Goal: Transaction & Acquisition: Purchase product/service

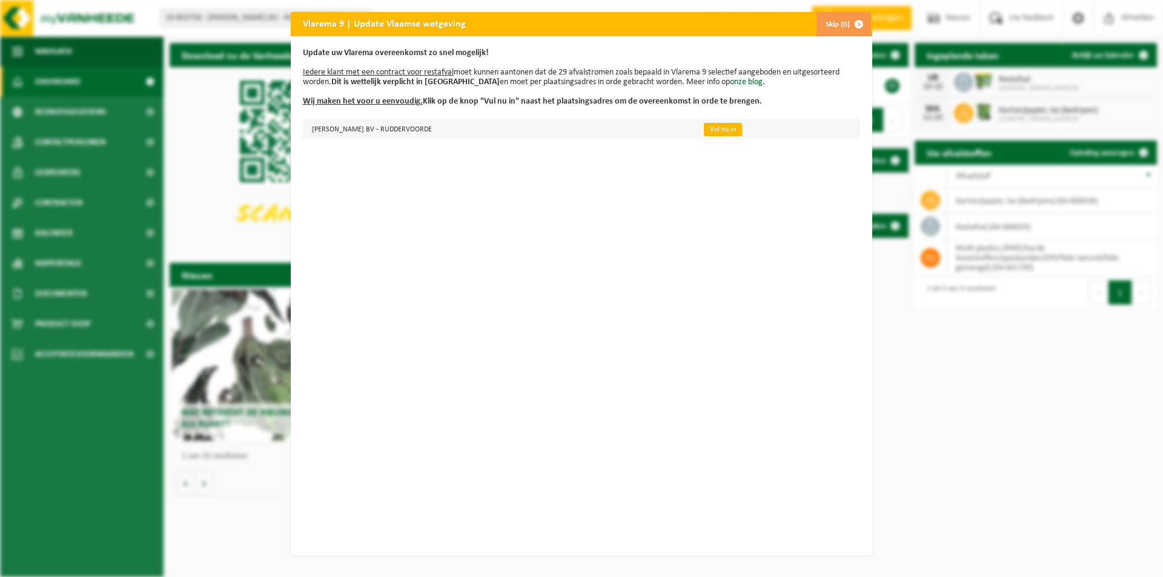
click at [712, 129] on link "Vul nu in" at bounding box center [723, 129] width 38 height 13
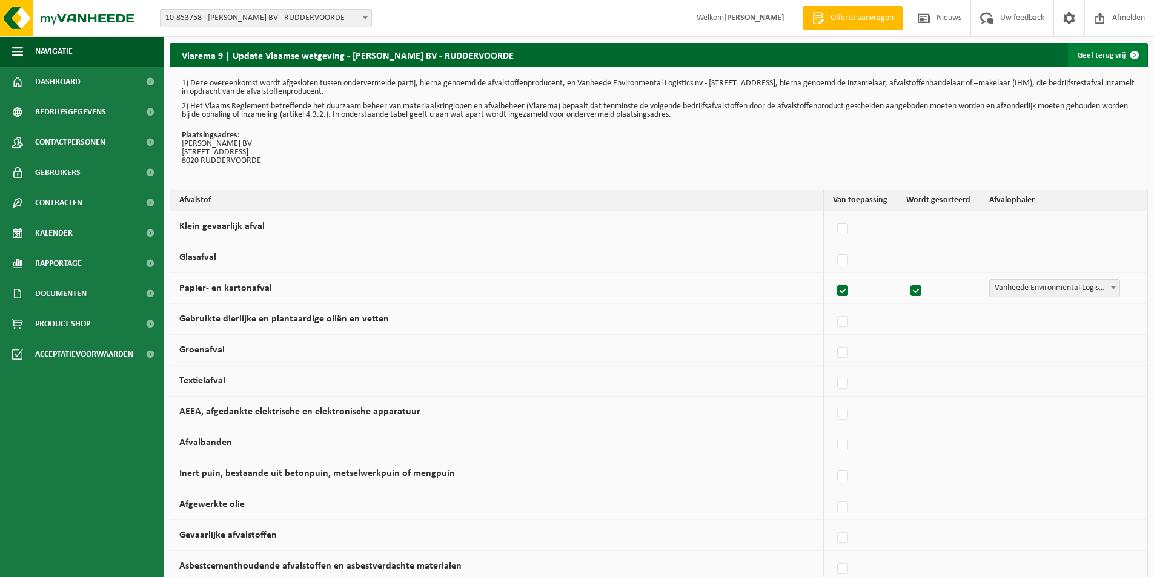
click at [1099, 50] on link "Geef terug vrij" at bounding box center [1107, 55] width 79 height 24
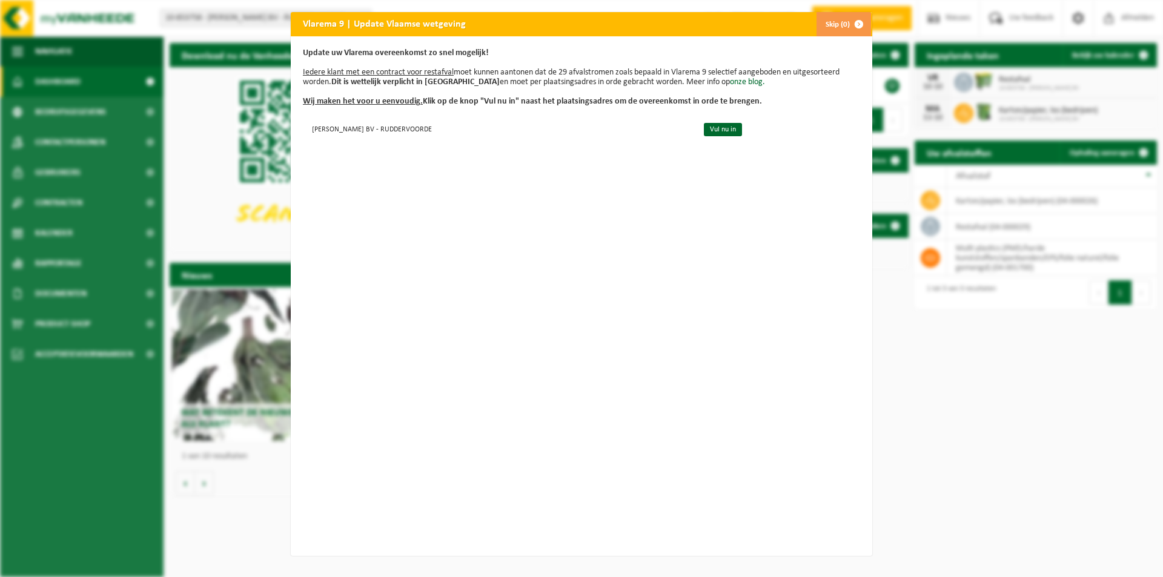
click at [1011, 385] on div "Vlarema 9 | Update Vlaamse wetgeving Skip (0) Update uw Vlarema overeenkomst zo…" at bounding box center [581, 288] width 1163 height 577
click at [856, 20] on span "button" at bounding box center [859, 24] width 24 height 24
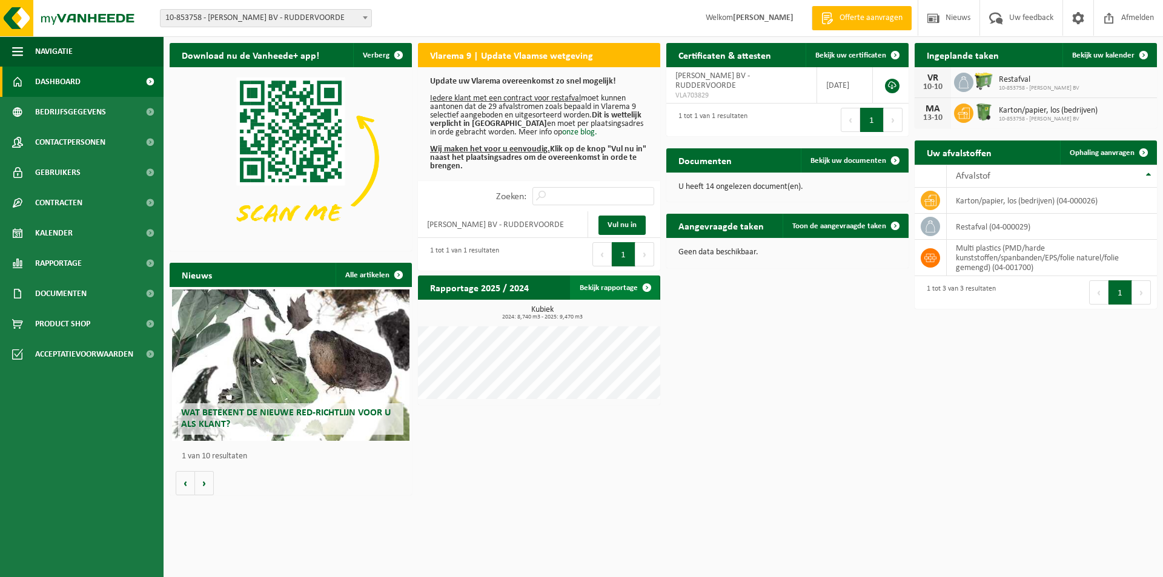
click at [617, 288] on link "Bekijk rapportage" at bounding box center [614, 288] width 89 height 24
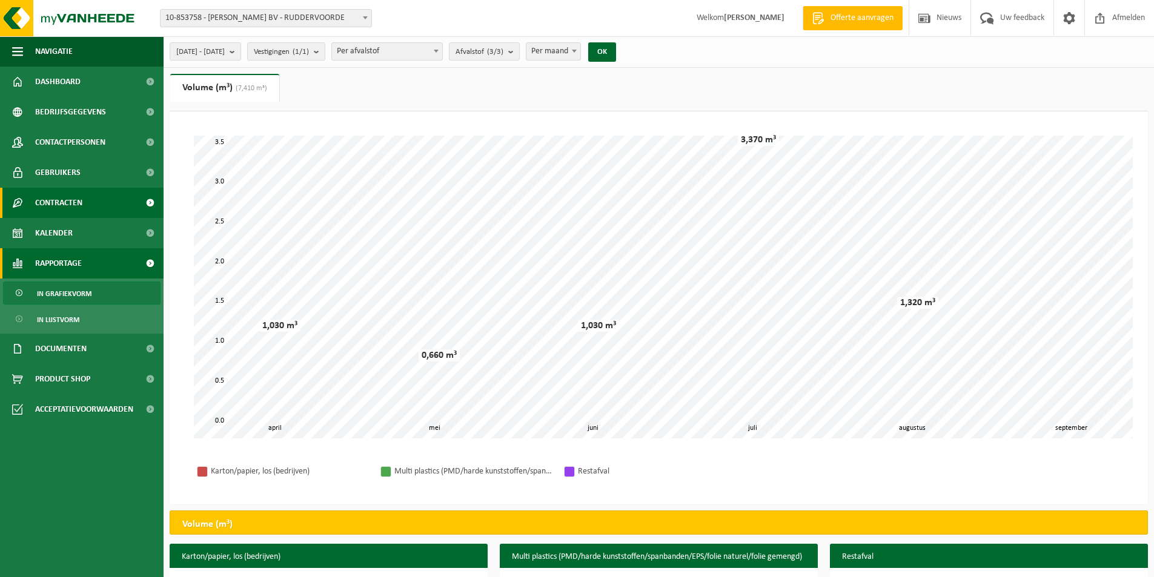
click at [84, 200] on link "Contracten" at bounding box center [82, 203] width 164 height 30
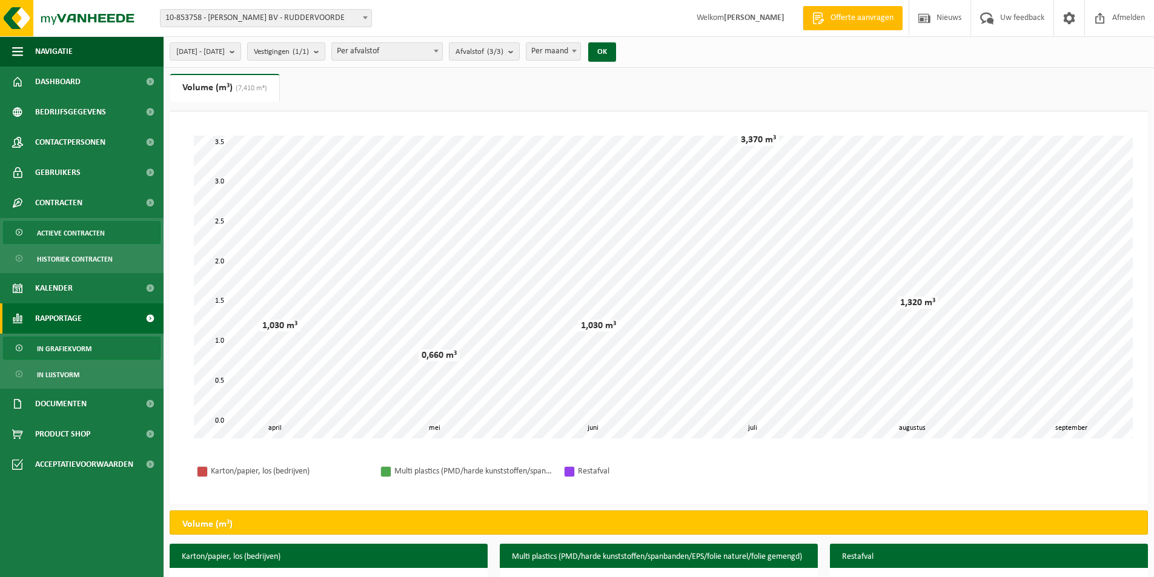
click at [92, 229] on span "Actieve contracten" at bounding box center [71, 233] width 68 height 23
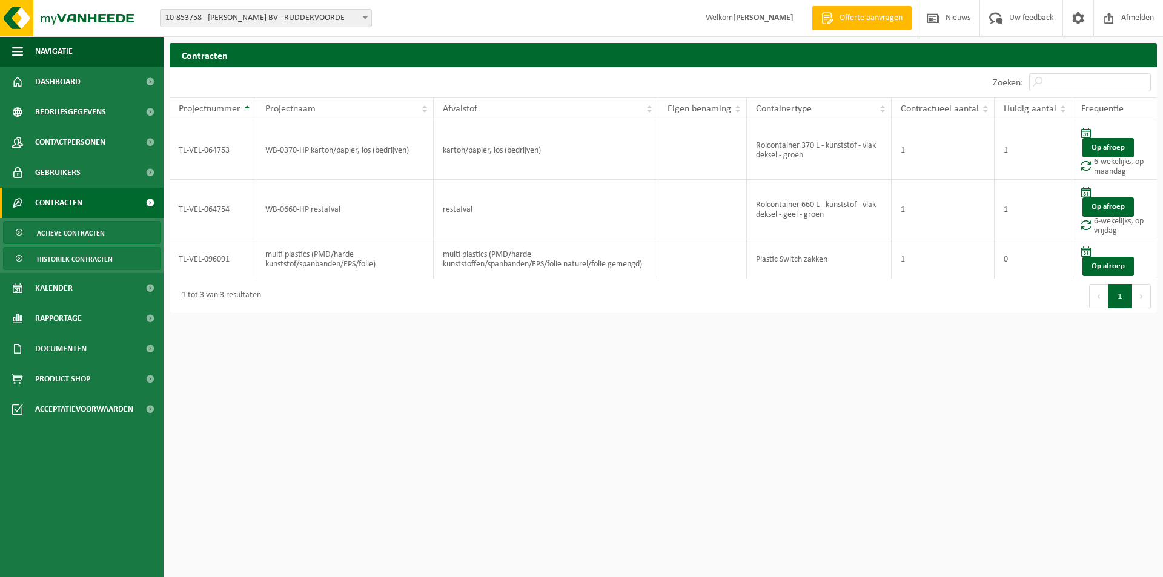
click at [100, 259] on span "Historiek contracten" at bounding box center [75, 259] width 76 height 23
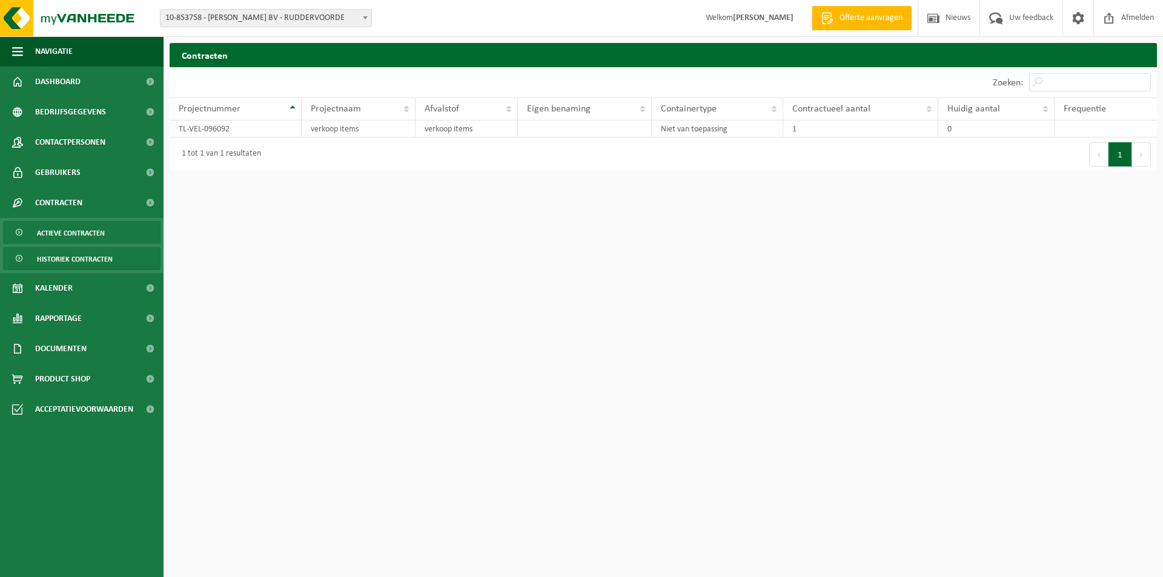
click at [83, 230] on span "Actieve contracten" at bounding box center [71, 233] width 68 height 23
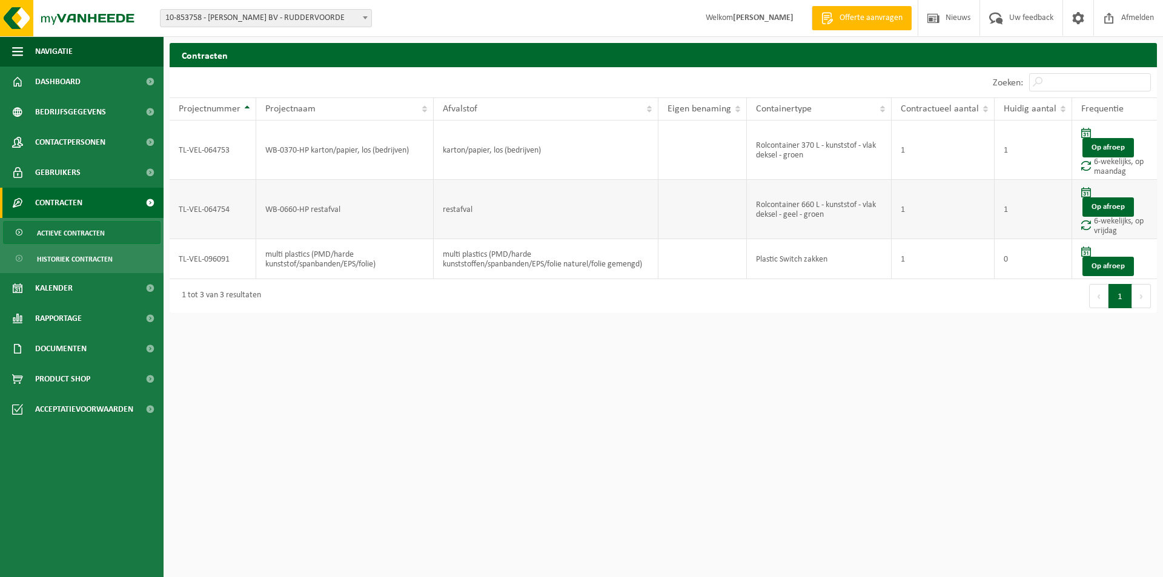
click at [194, 208] on td "TL-VEL-064754" at bounding box center [213, 209] width 87 height 59
click at [248, 108] on th "Projectnummer" at bounding box center [213, 109] width 87 height 23
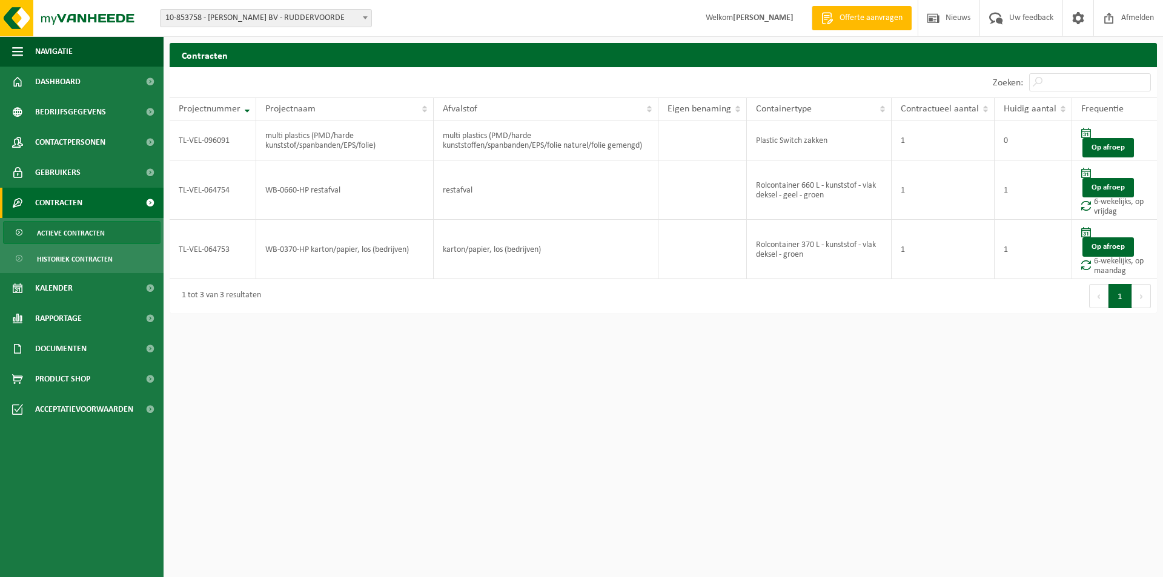
click at [151, 201] on span at bounding box center [149, 203] width 27 height 30
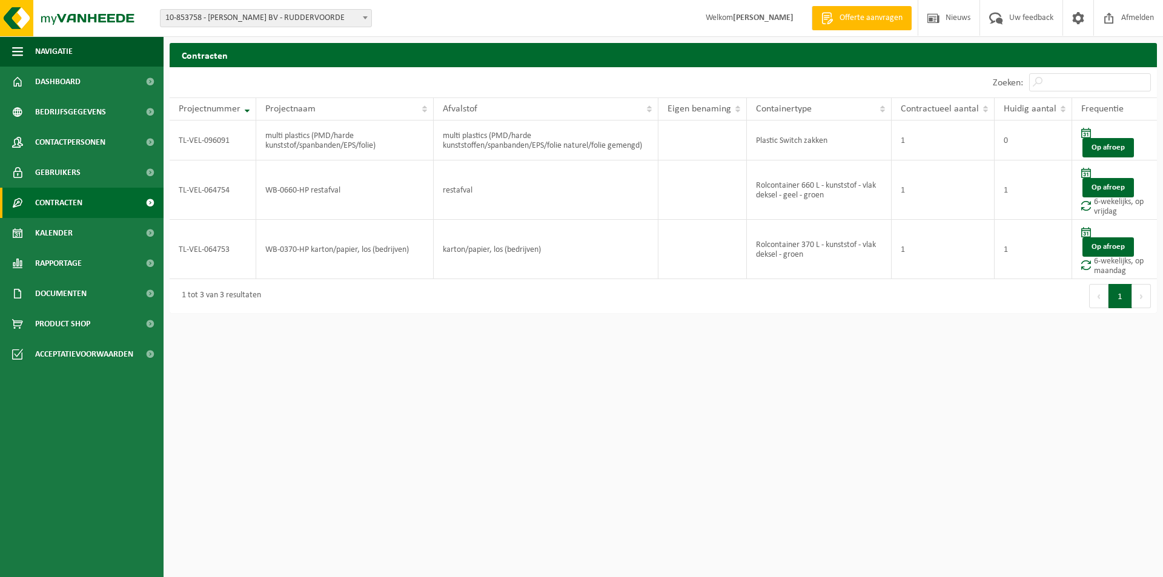
click at [151, 201] on span at bounding box center [149, 203] width 27 height 30
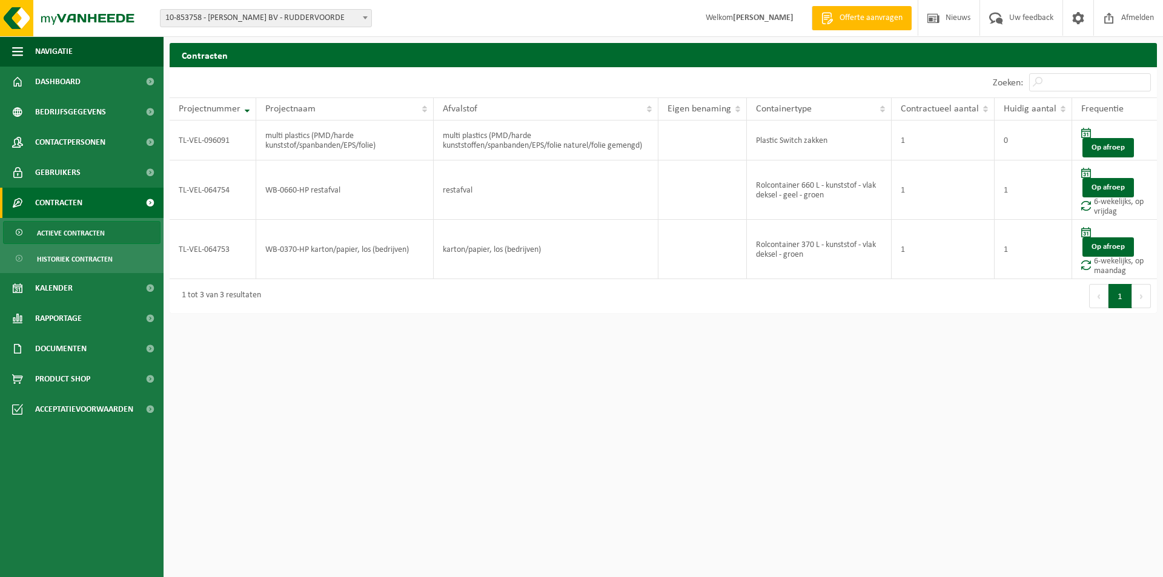
click at [91, 231] on span "Actieve contracten" at bounding box center [71, 233] width 68 height 23
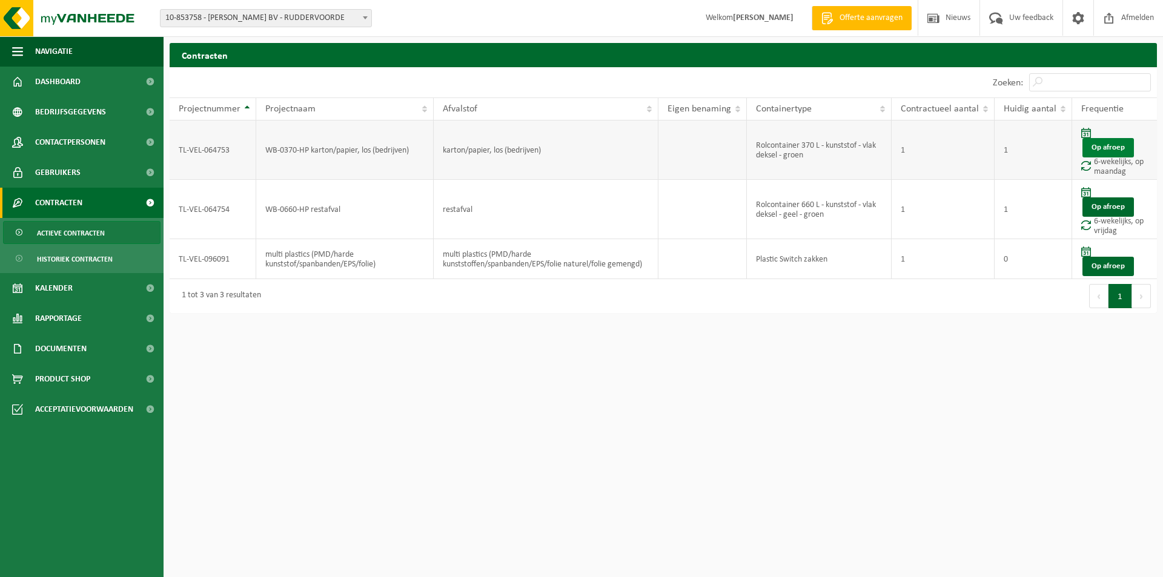
click at [1122, 143] on link "Op afroep" at bounding box center [1107, 147] width 51 height 19
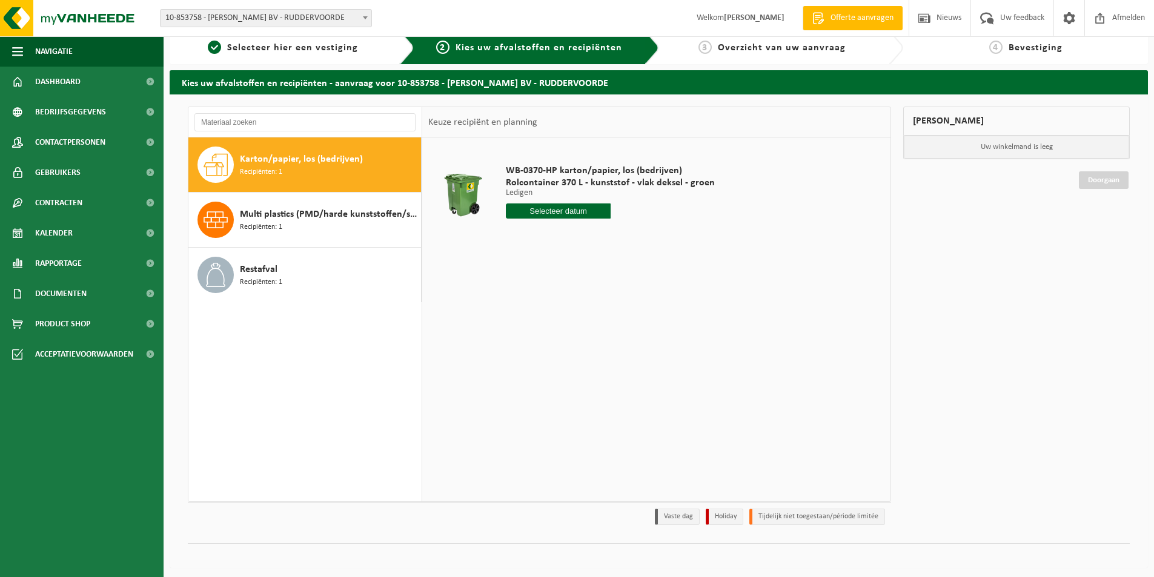
scroll to position [15, 0]
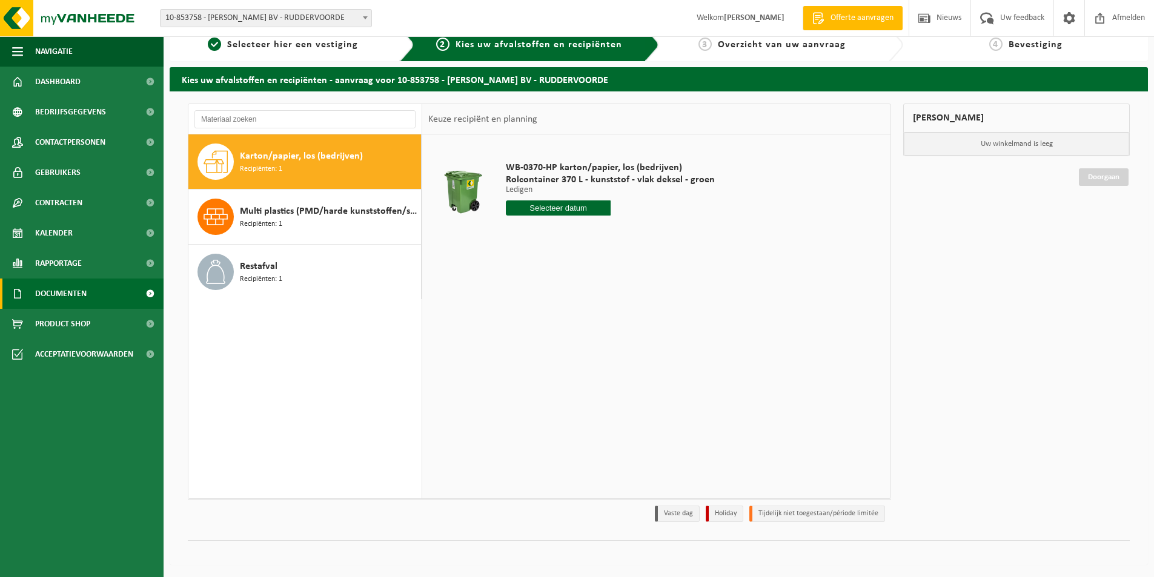
click at [66, 285] on span "Documenten" at bounding box center [60, 294] width 51 height 30
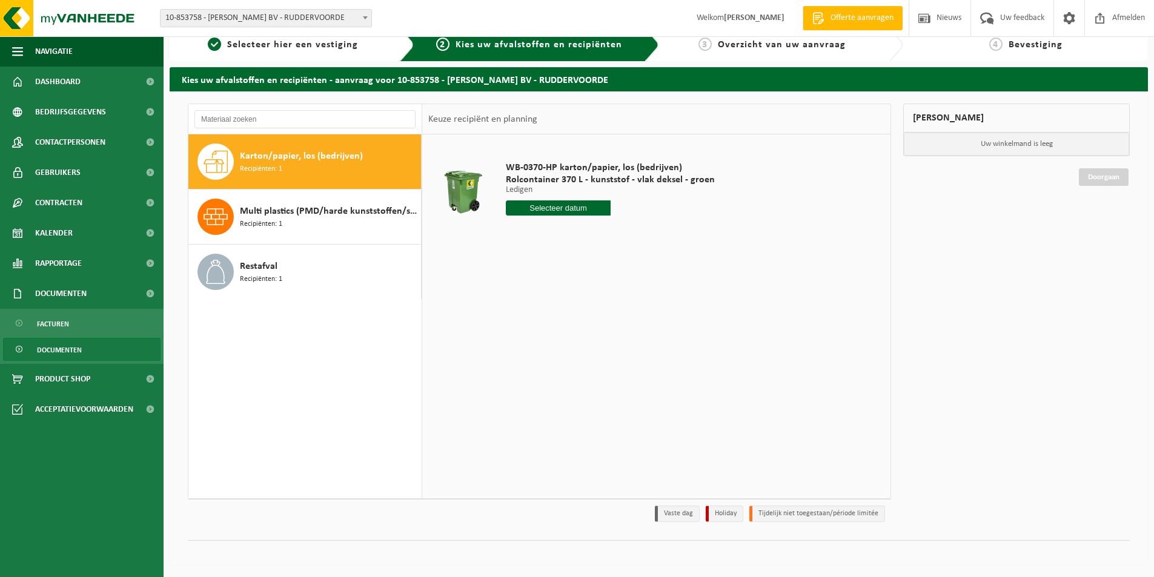
click at [72, 356] on span "Documenten" at bounding box center [59, 350] width 45 height 23
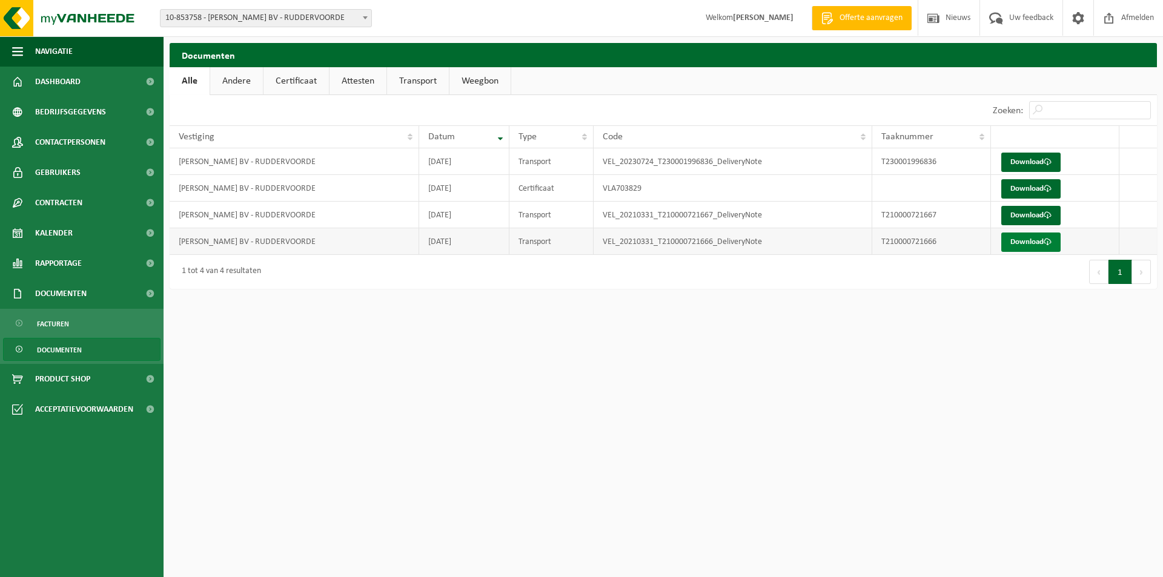
click at [1021, 237] on link "Download" at bounding box center [1030, 242] width 59 height 19
click at [1037, 218] on link "Download" at bounding box center [1030, 215] width 59 height 19
click at [1039, 159] on link "Download" at bounding box center [1030, 162] width 59 height 19
click at [64, 260] on span "Rapportage" at bounding box center [58, 263] width 47 height 30
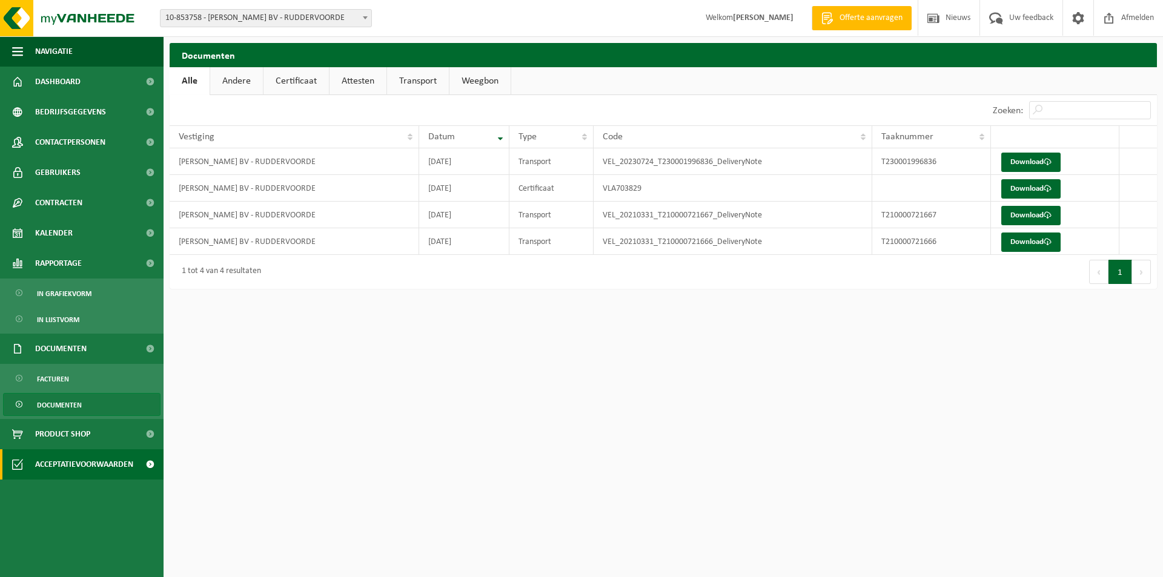
click at [104, 463] on span "Acceptatievoorwaarden" at bounding box center [84, 464] width 98 height 30
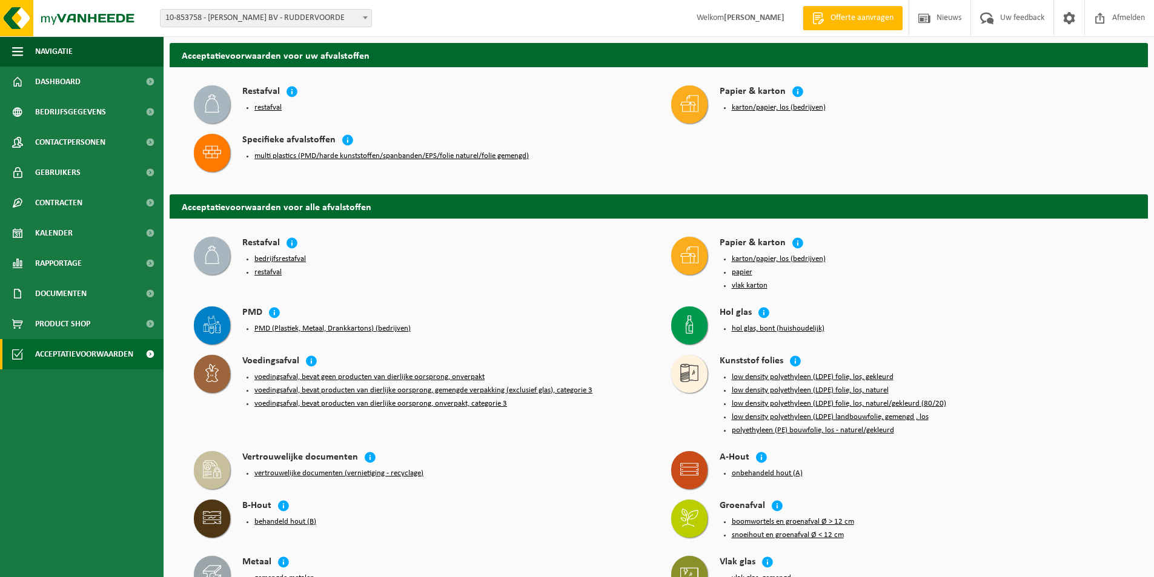
click at [215, 253] on icon at bounding box center [212, 255] width 18 height 18
click at [290, 246] on icon at bounding box center [292, 243] width 12 height 12
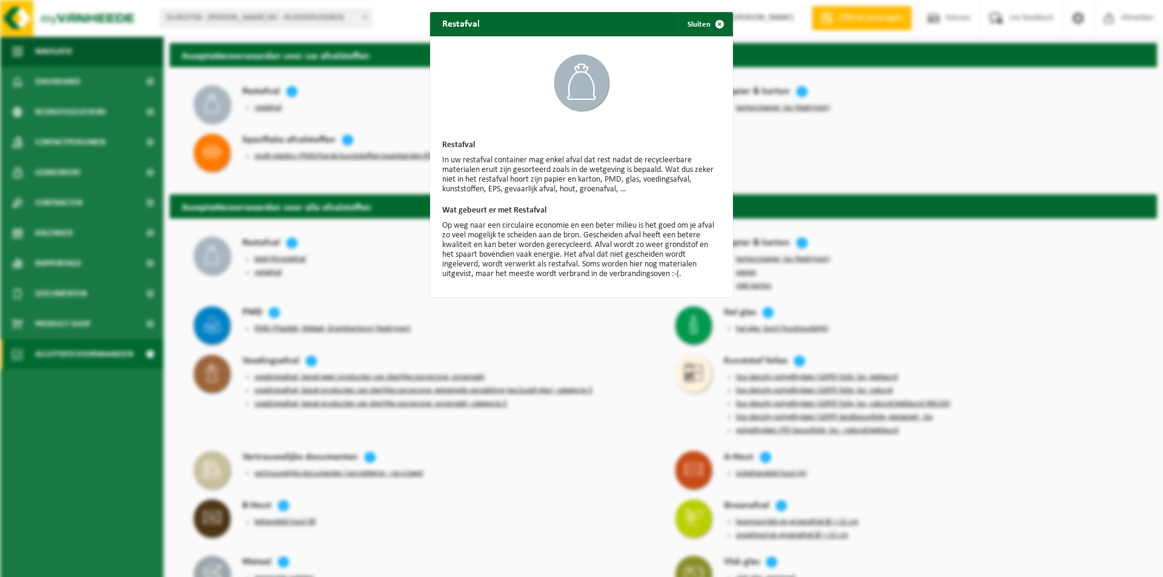
click at [583, 363] on div "Restafval Sluiten Restafval In uw restafval container mag enkel afval dat rest …" at bounding box center [581, 288] width 1163 height 577
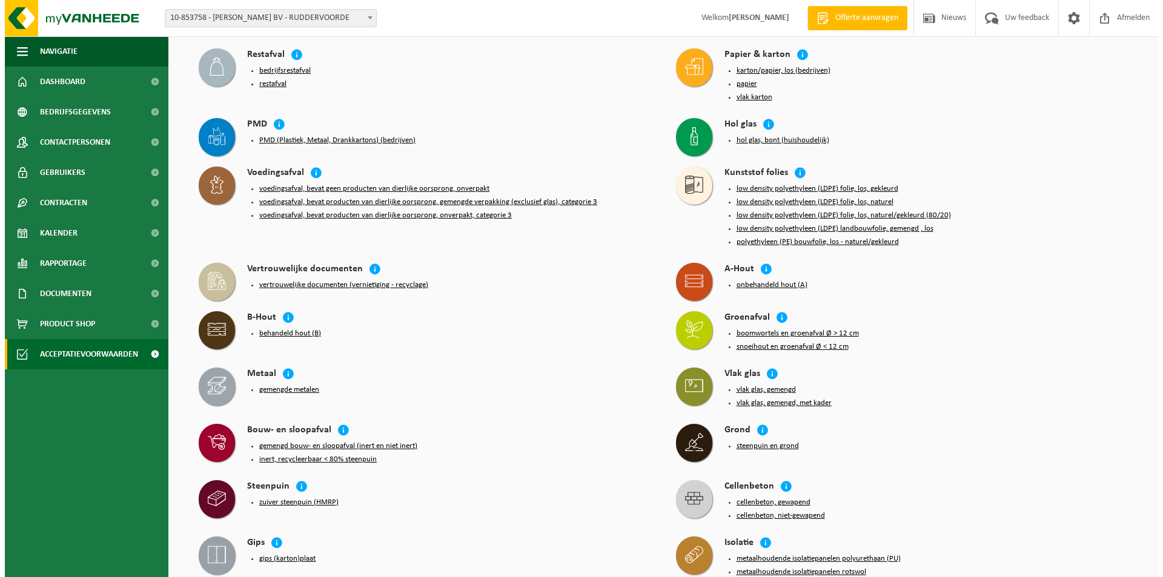
scroll to position [182, 0]
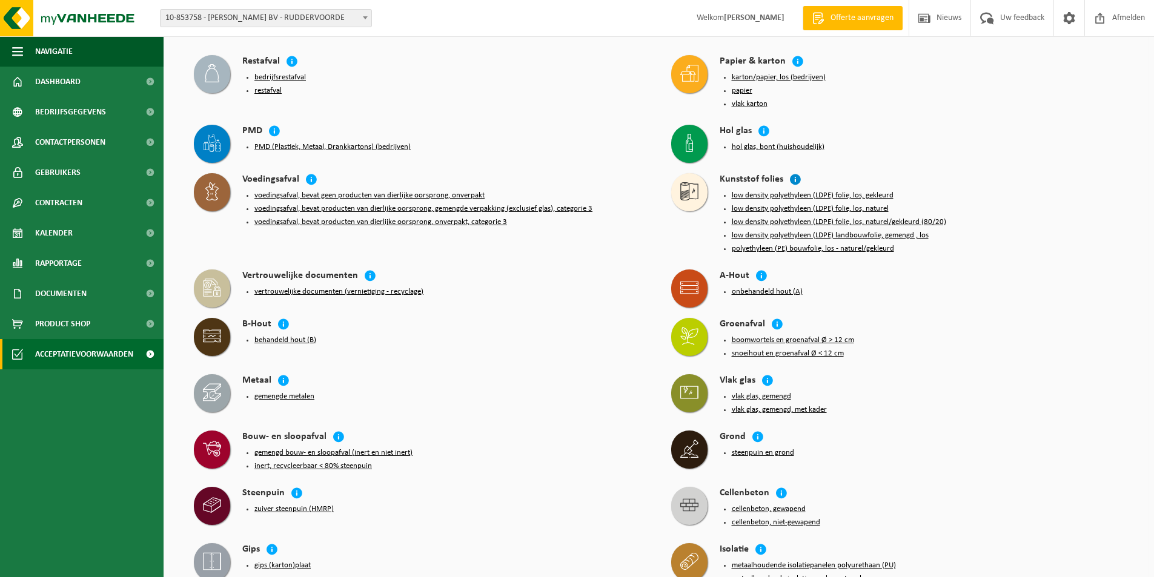
click at [794, 181] on icon at bounding box center [795, 179] width 12 height 12
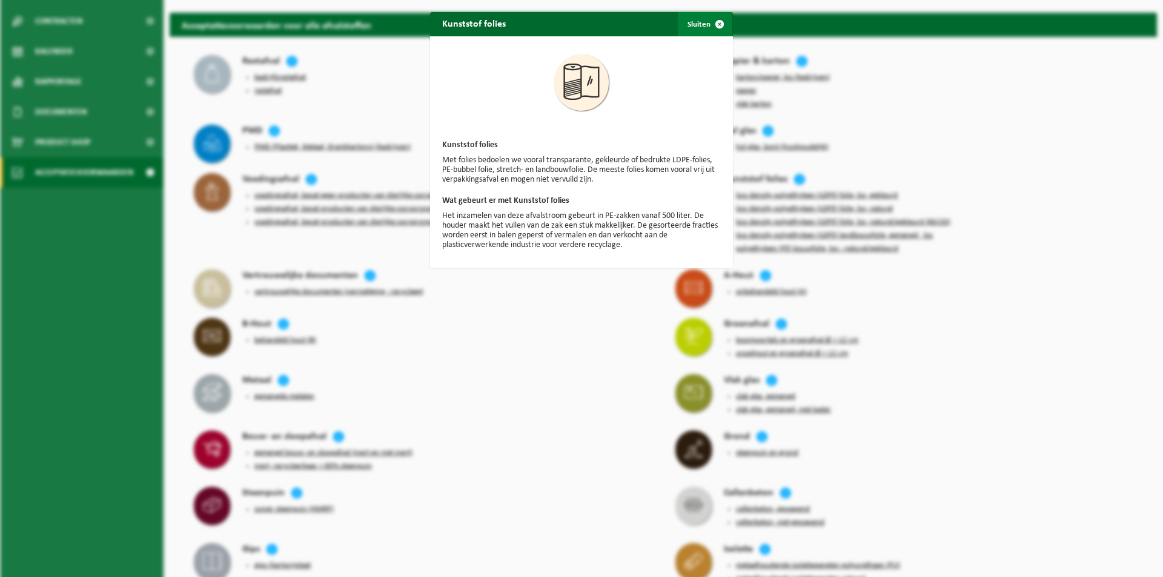
click at [712, 24] on span "button" at bounding box center [720, 24] width 24 height 24
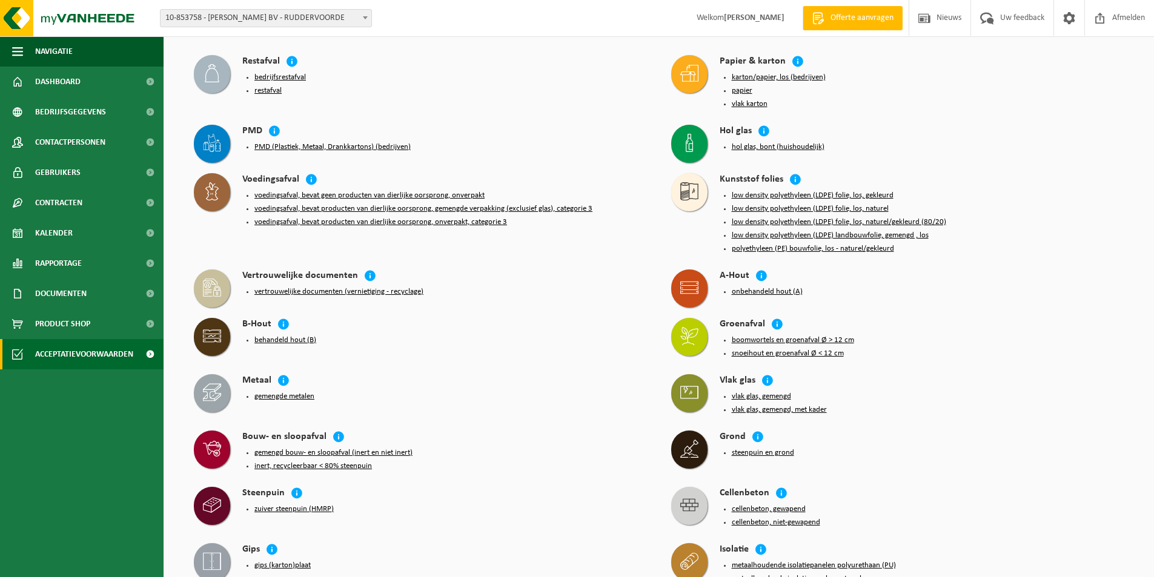
click at [842, 217] on button "low density polyethyleen (LDPE) folie, los, naturel/gekleurd (80/20)" at bounding box center [839, 222] width 214 height 10
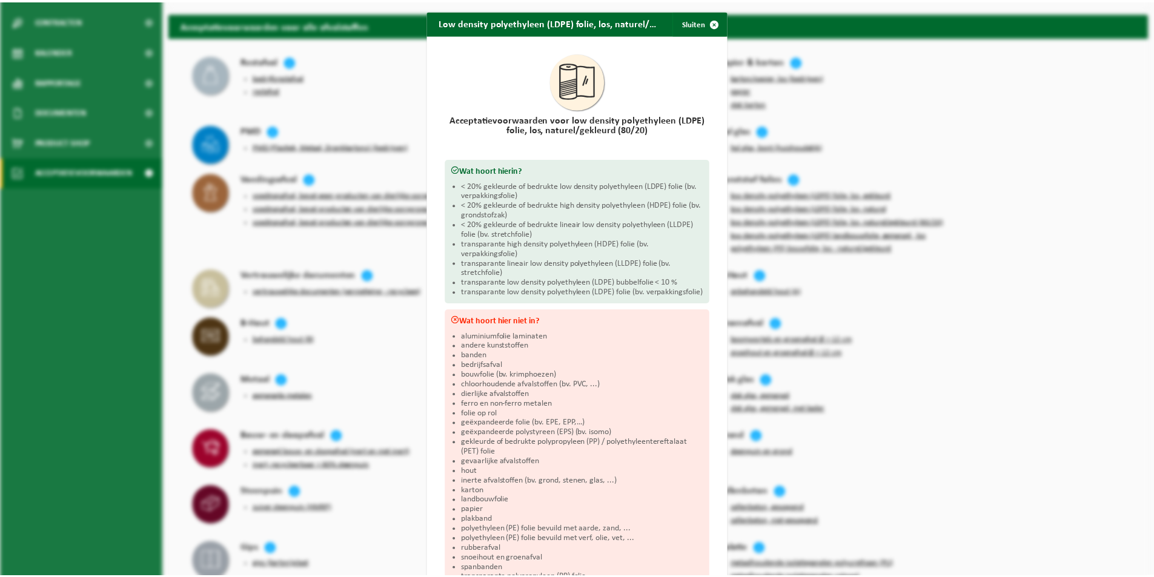
scroll to position [0, 0]
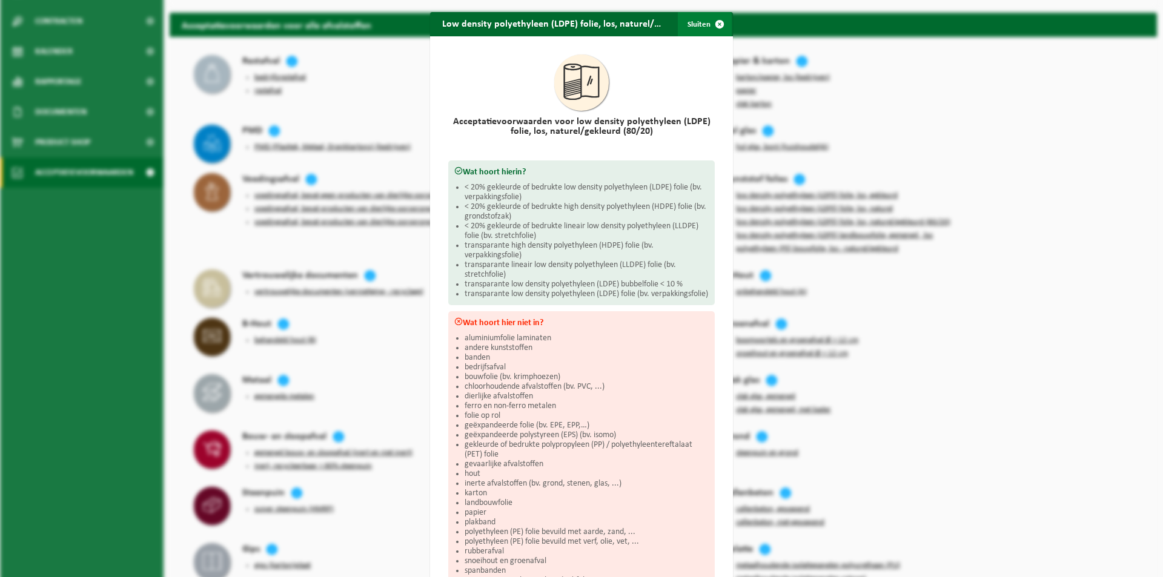
click at [711, 24] on span "button" at bounding box center [720, 24] width 24 height 24
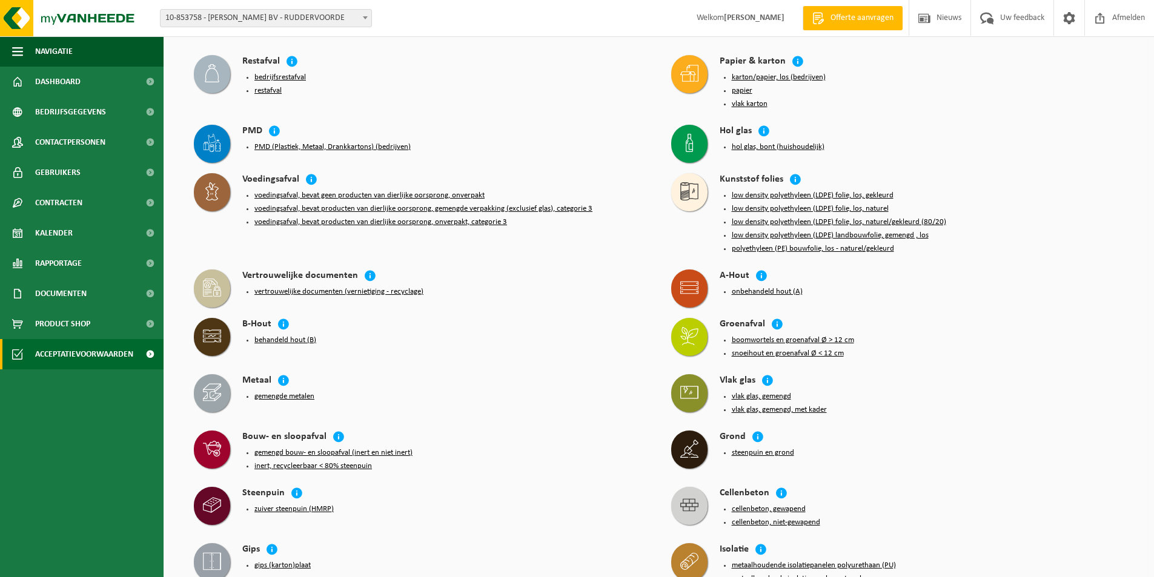
click at [847, 244] on button "polyethyleen (PE) bouwfolie, los - naturel/gekleurd" at bounding box center [813, 249] width 162 height 10
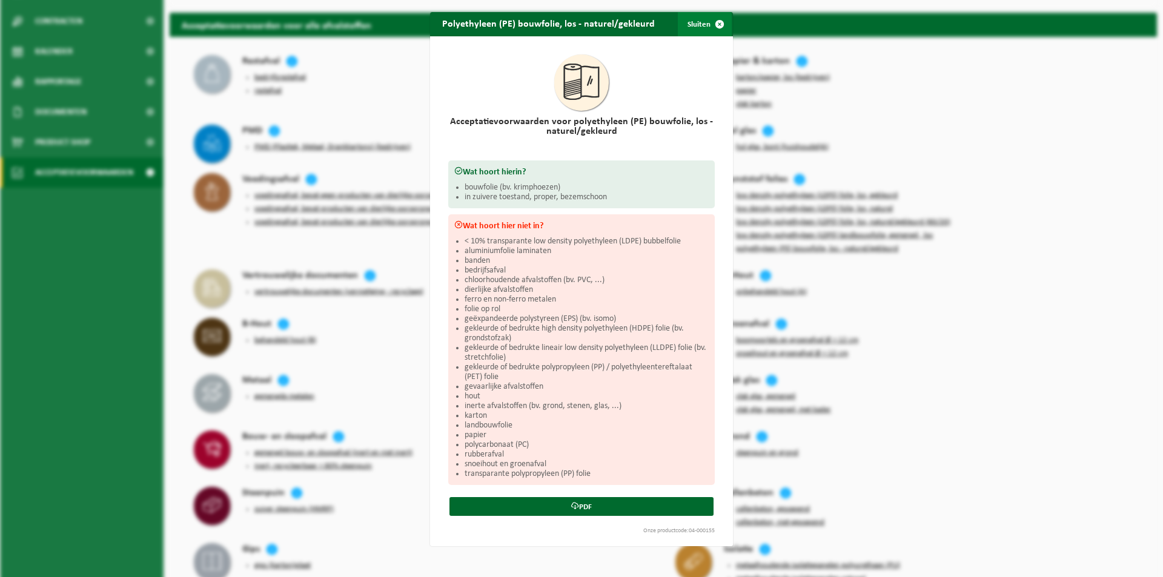
click at [713, 22] on span "button" at bounding box center [720, 24] width 24 height 24
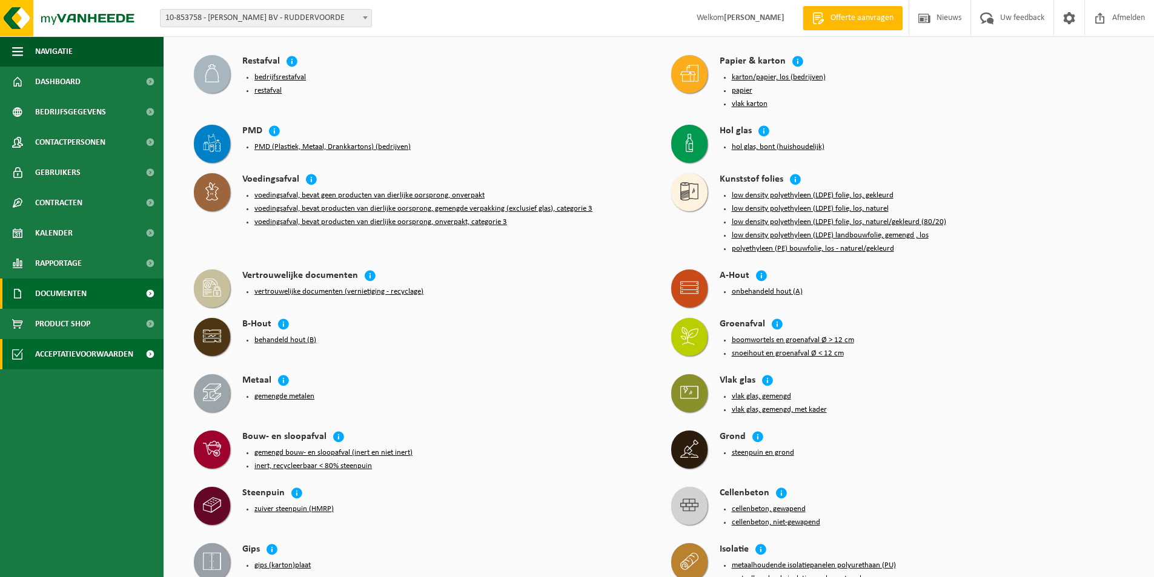
click at [79, 299] on span "Documenten" at bounding box center [60, 294] width 51 height 30
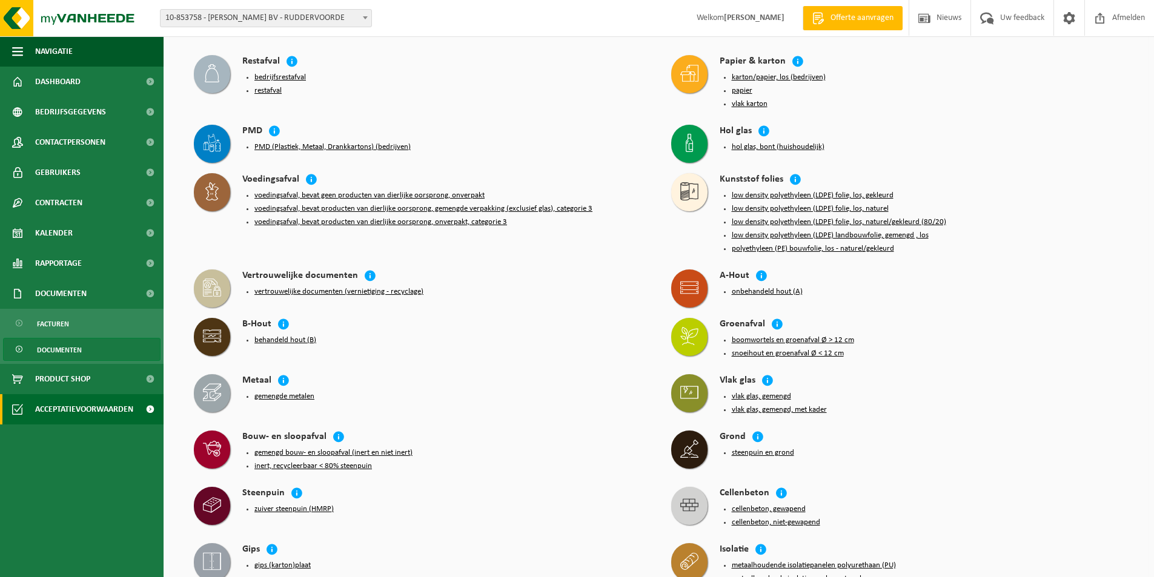
click at [76, 345] on span "Documenten" at bounding box center [59, 350] width 45 height 23
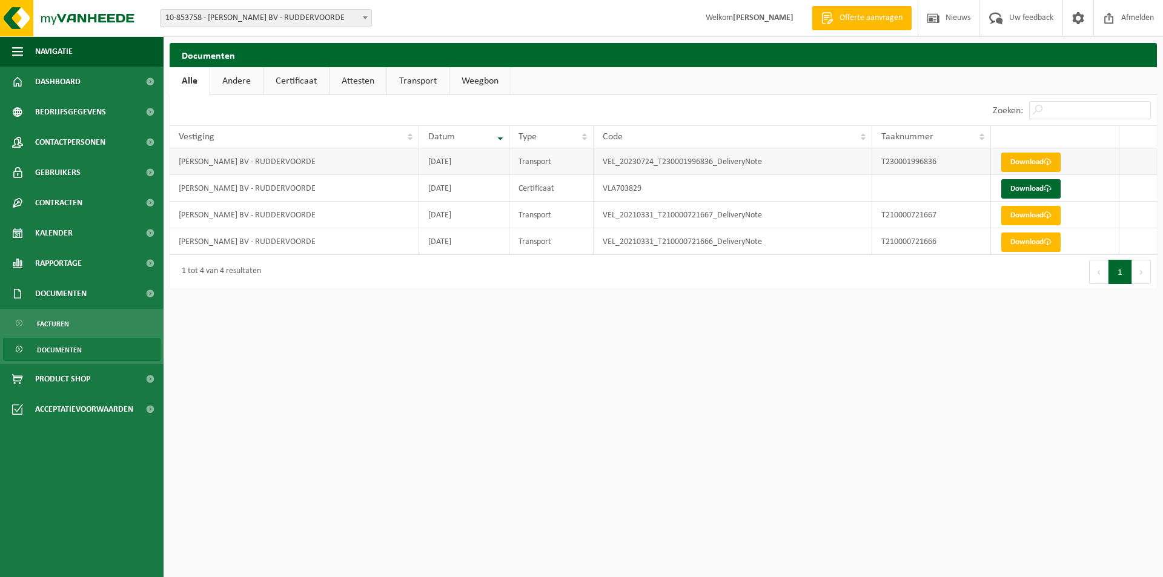
click at [1046, 164] on span at bounding box center [1048, 162] width 8 height 8
click at [80, 384] on span "Product Shop" at bounding box center [62, 379] width 55 height 30
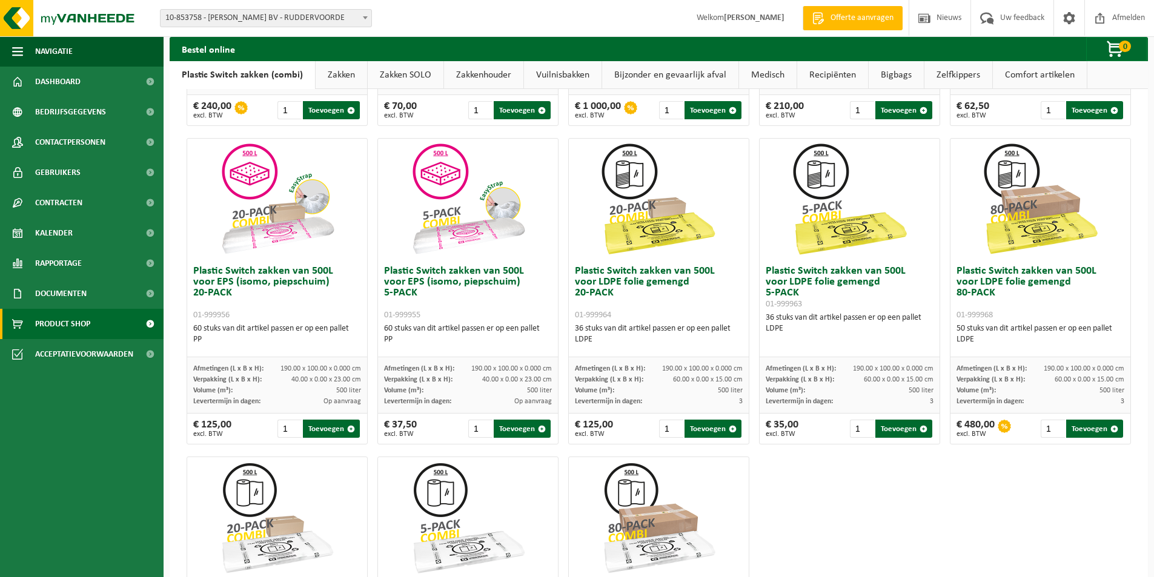
scroll to position [363, 0]
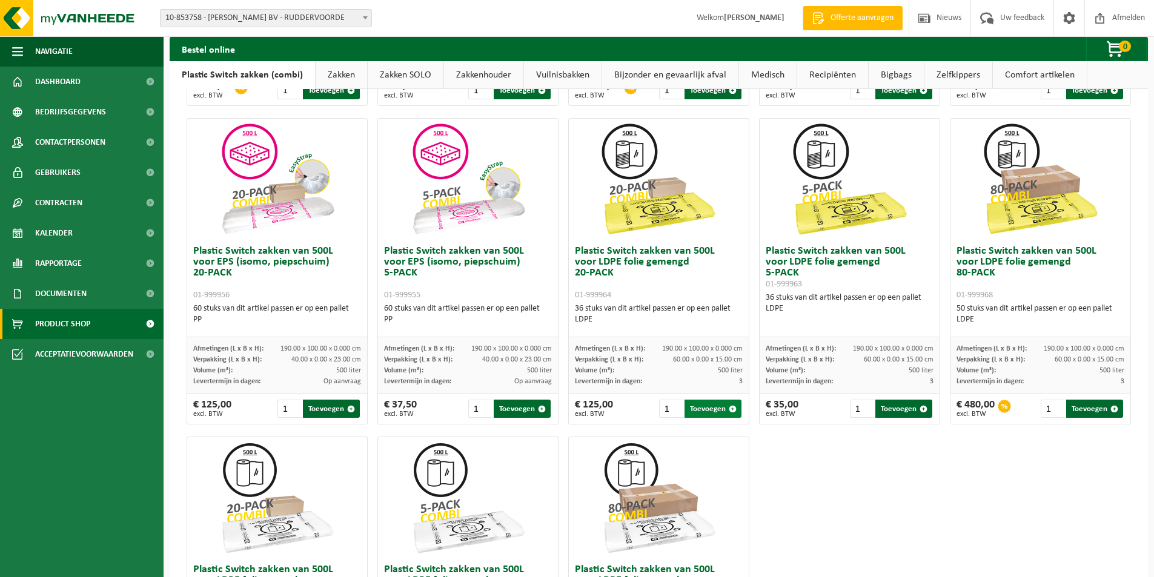
click at [699, 404] on button "Toevoegen" at bounding box center [712, 409] width 57 height 18
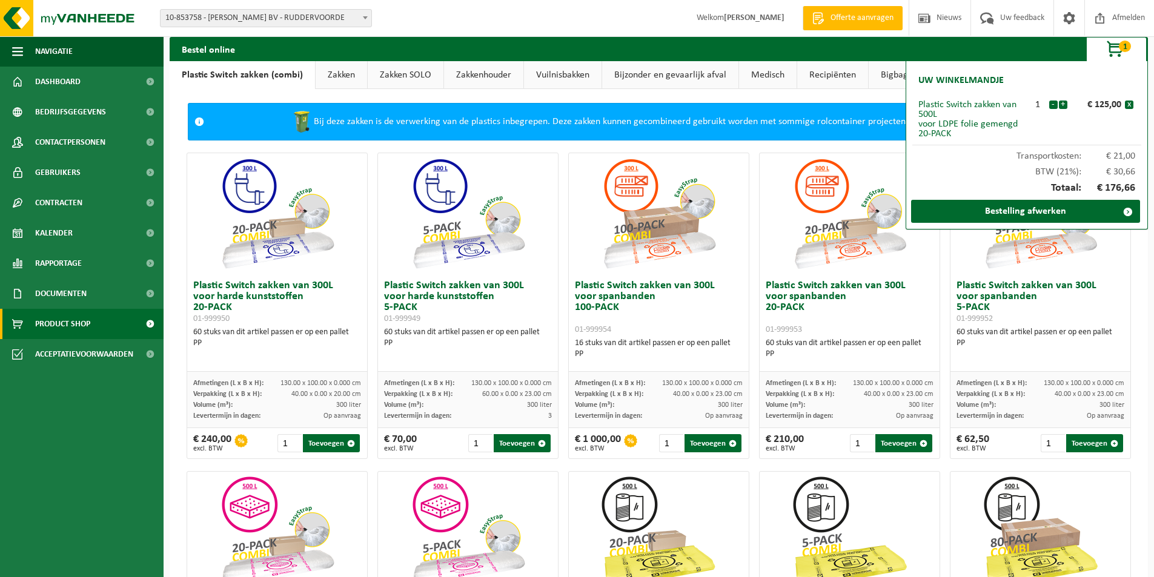
scroll to position [0, 0]
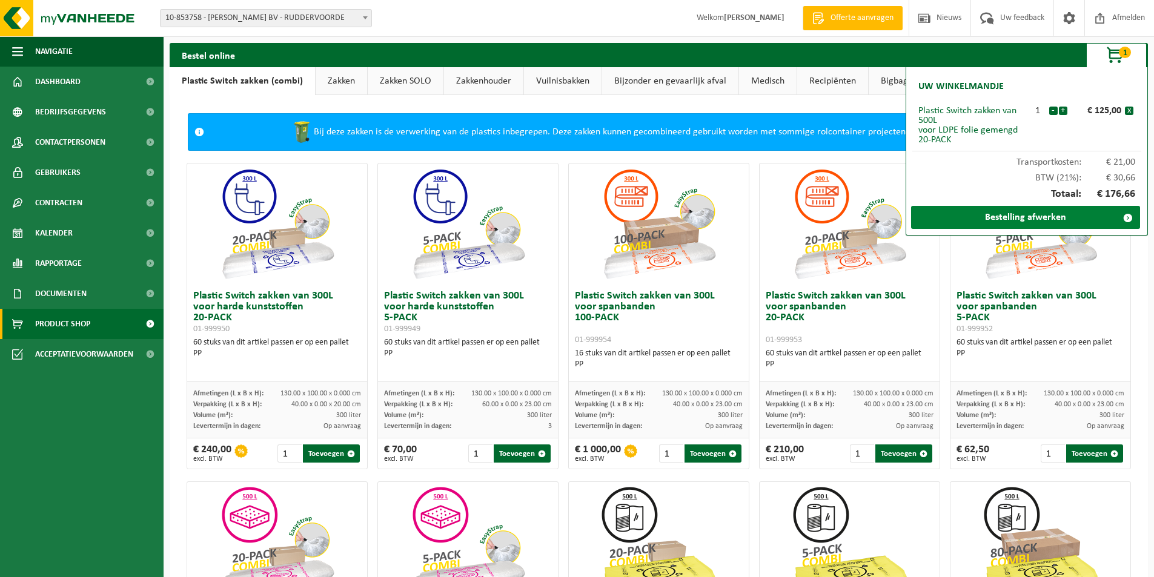
click at [1047, 218] on link "Bestelling afwerken" at bounding box center [1025, 217] width 229 height 23
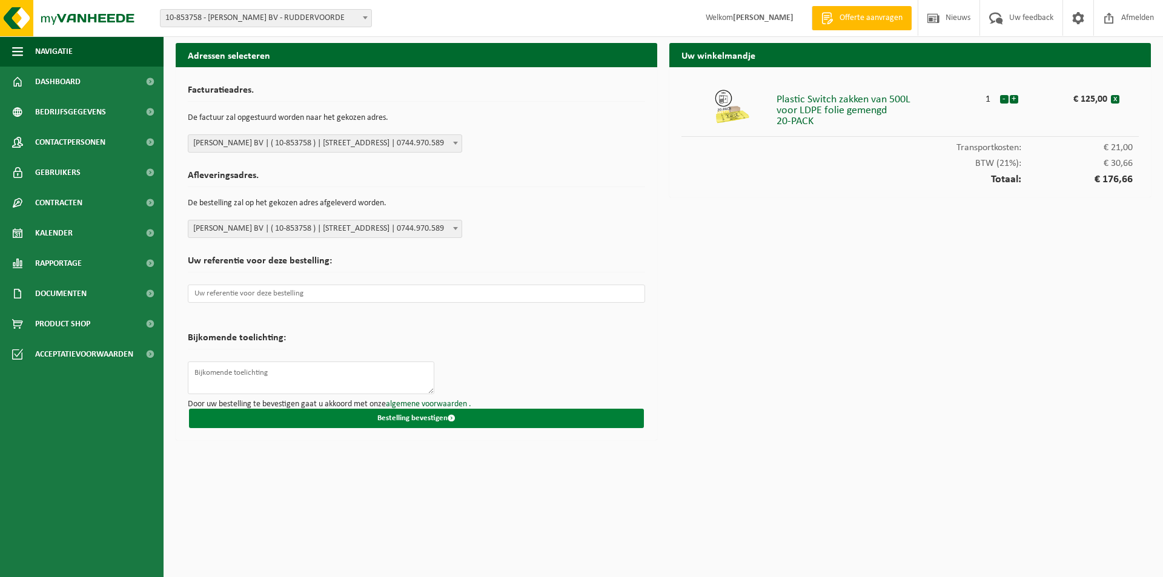
click at [406, 416] on button "Bestelling bevestigen" at bounding box center [416, 418] width 455 height 19
